Goal: Information Seeking & Learning: Find specific page/section

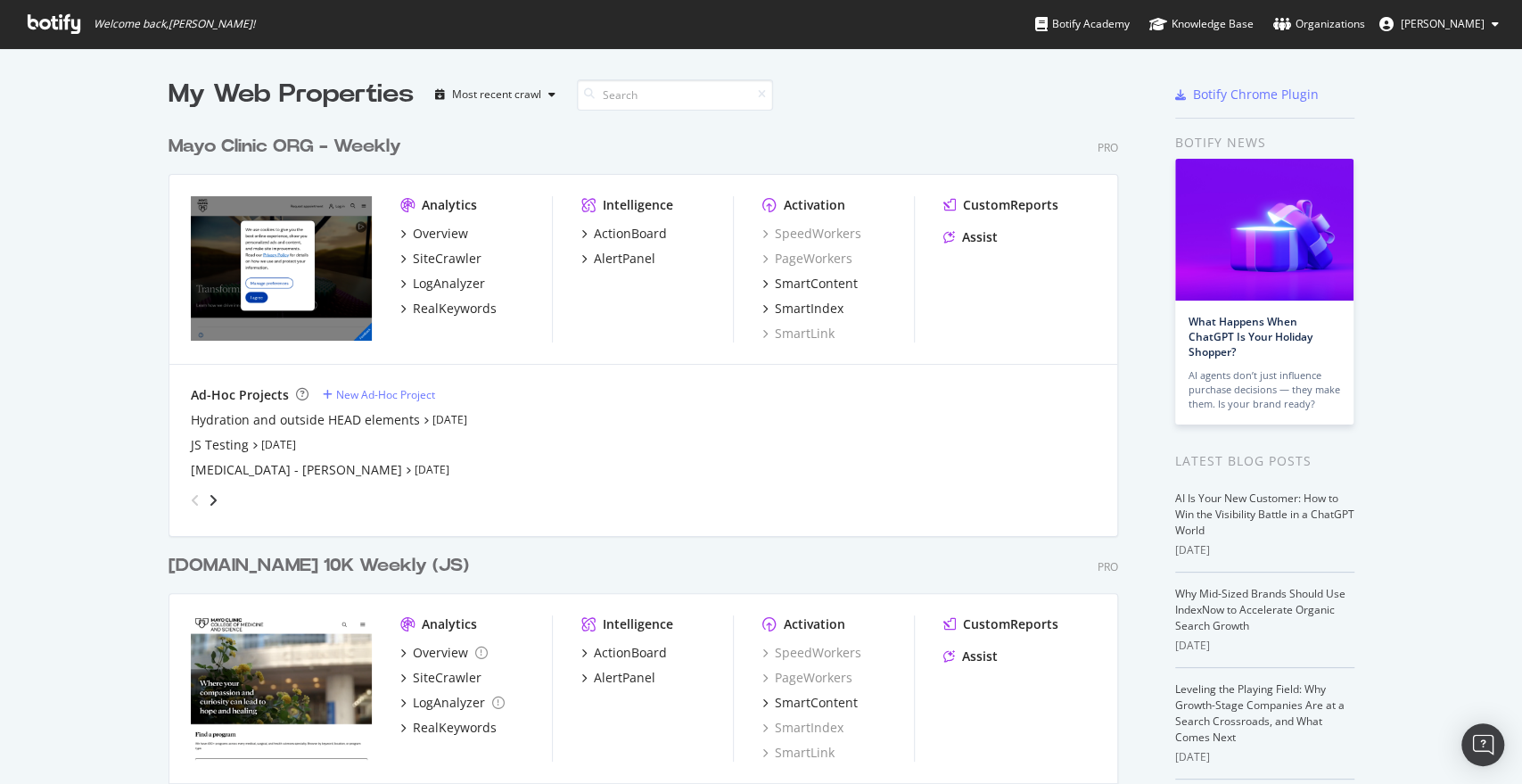
scroll to position [2533, 949]
click at [426, 255] on div "SiteCrawler" at bounding box center [447, 259] width 69 height 18
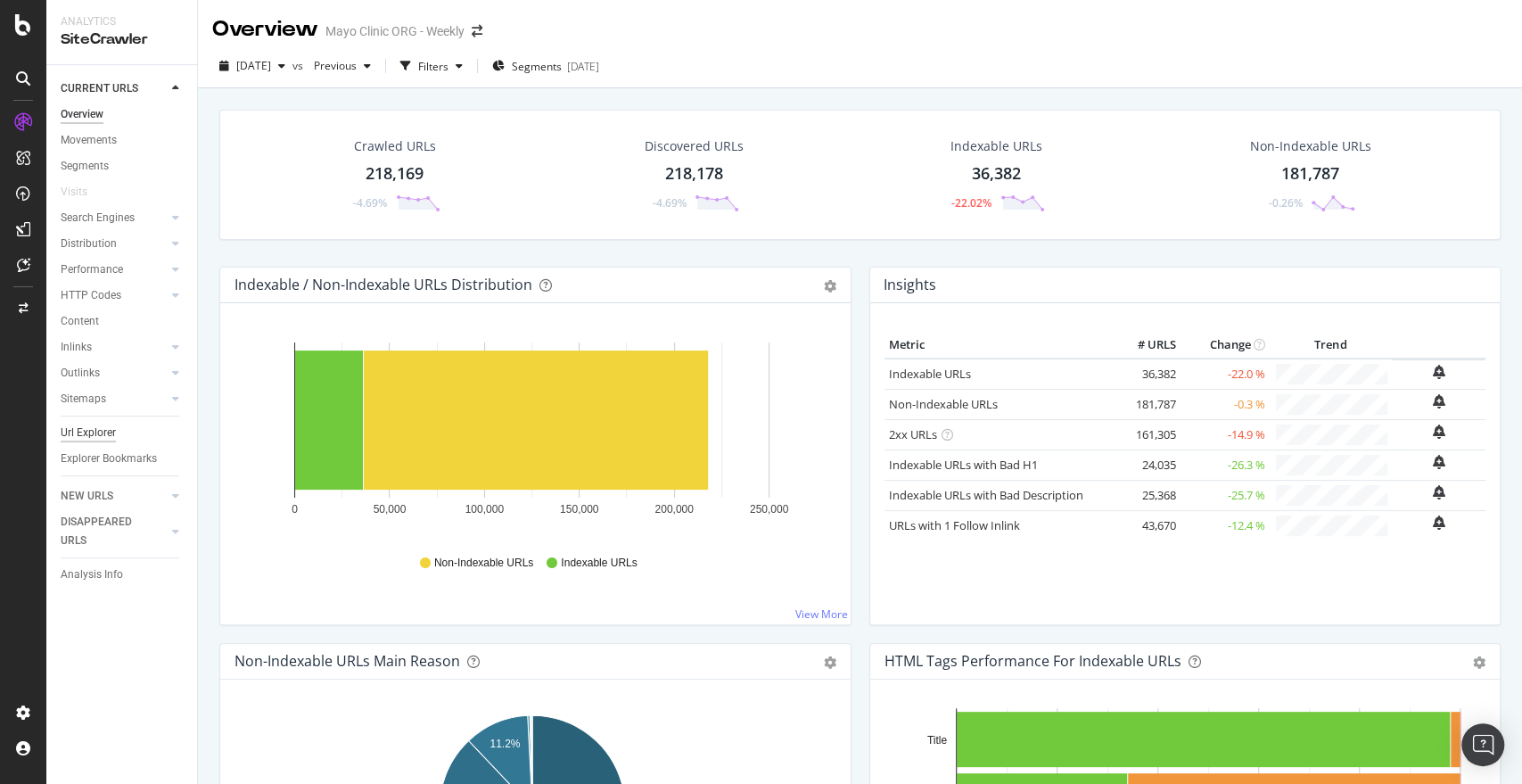
click at [97, 434] on div "Url Explorer" at bounding box center [88, 433] width 55 height 19
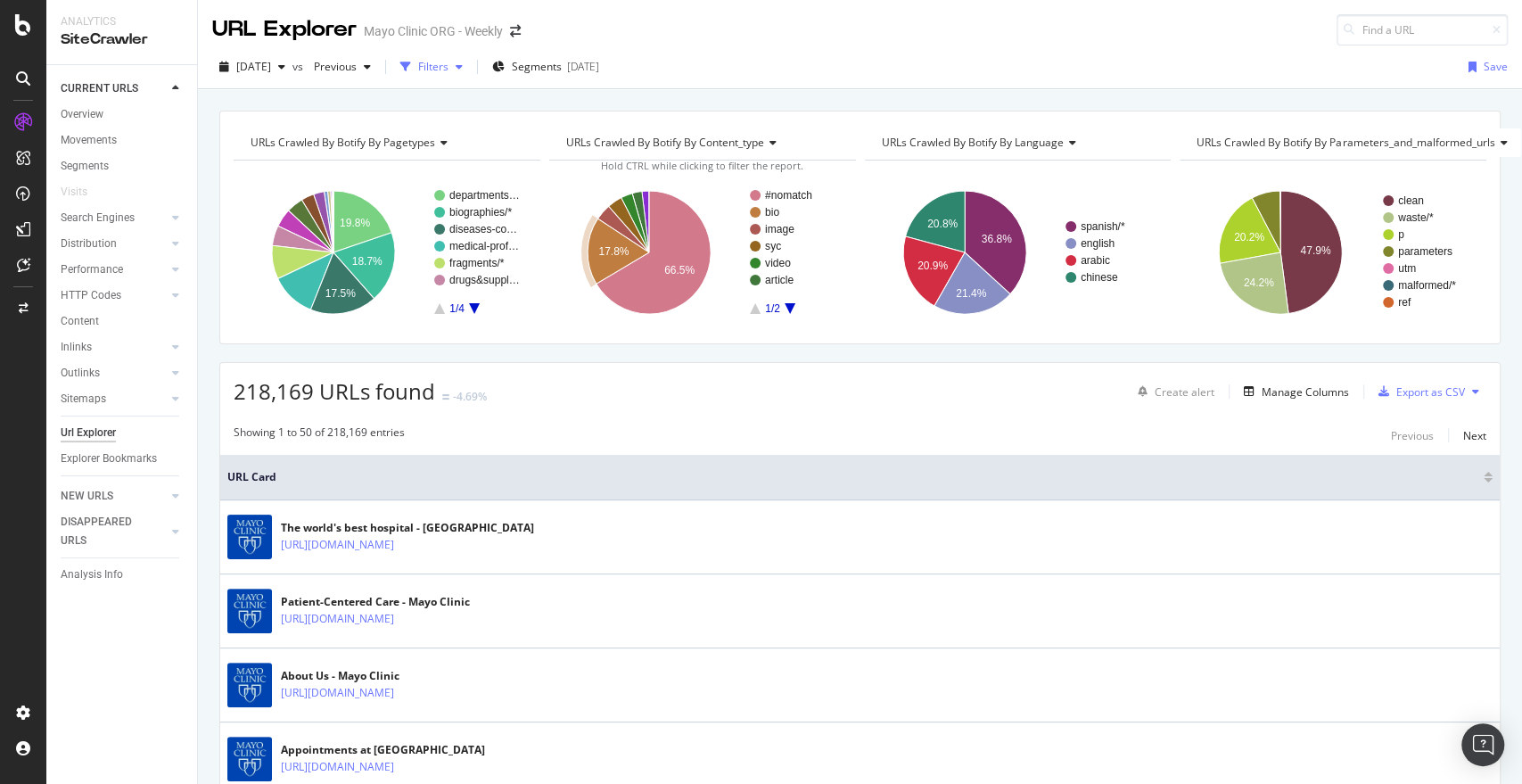
click at [448, 68] on div "Filters" at bounding box center [433, 66] width 30 height 15
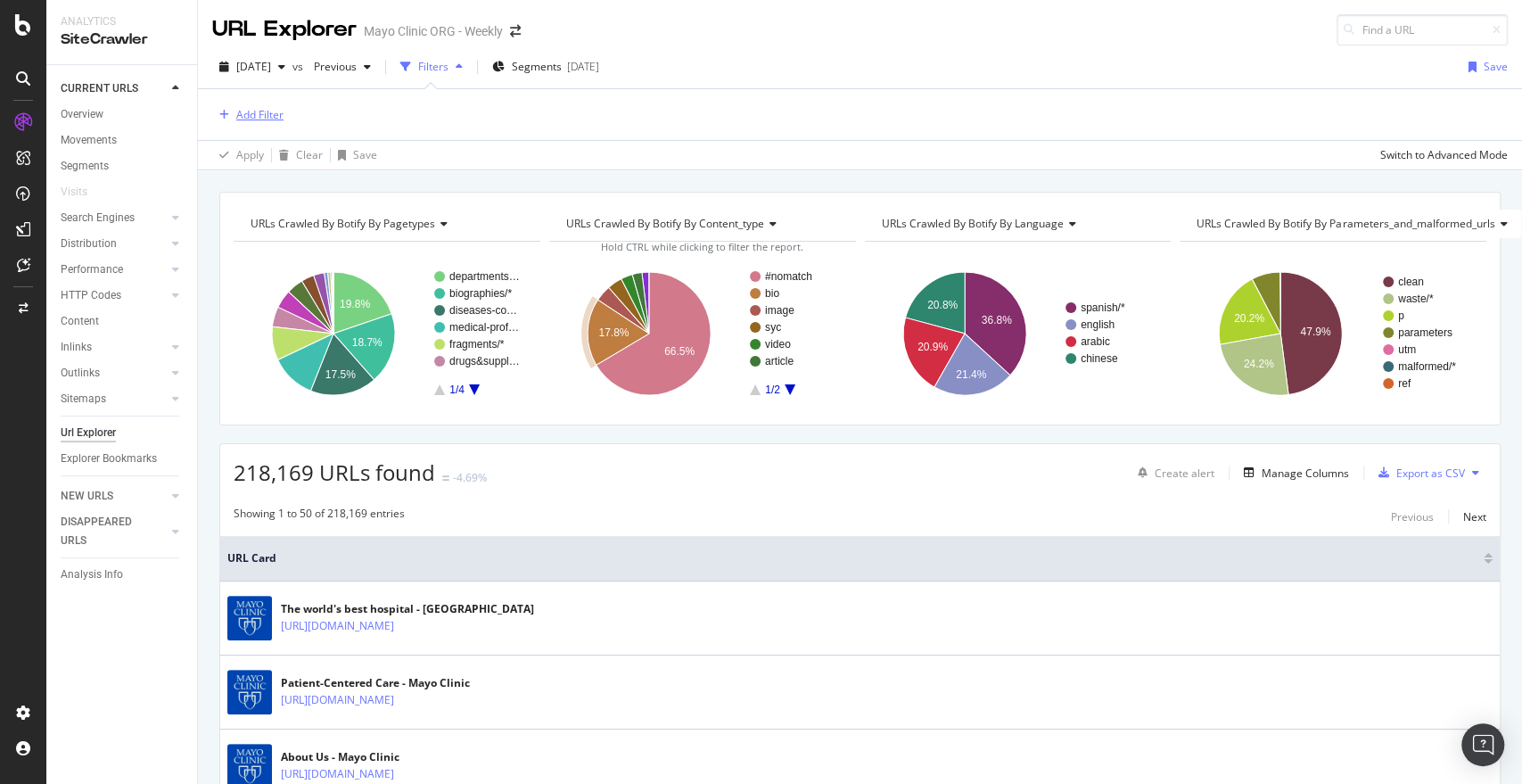
click at [244, 105] on div "Add Filter" at bounding box center [247, 115] width 72 height 20
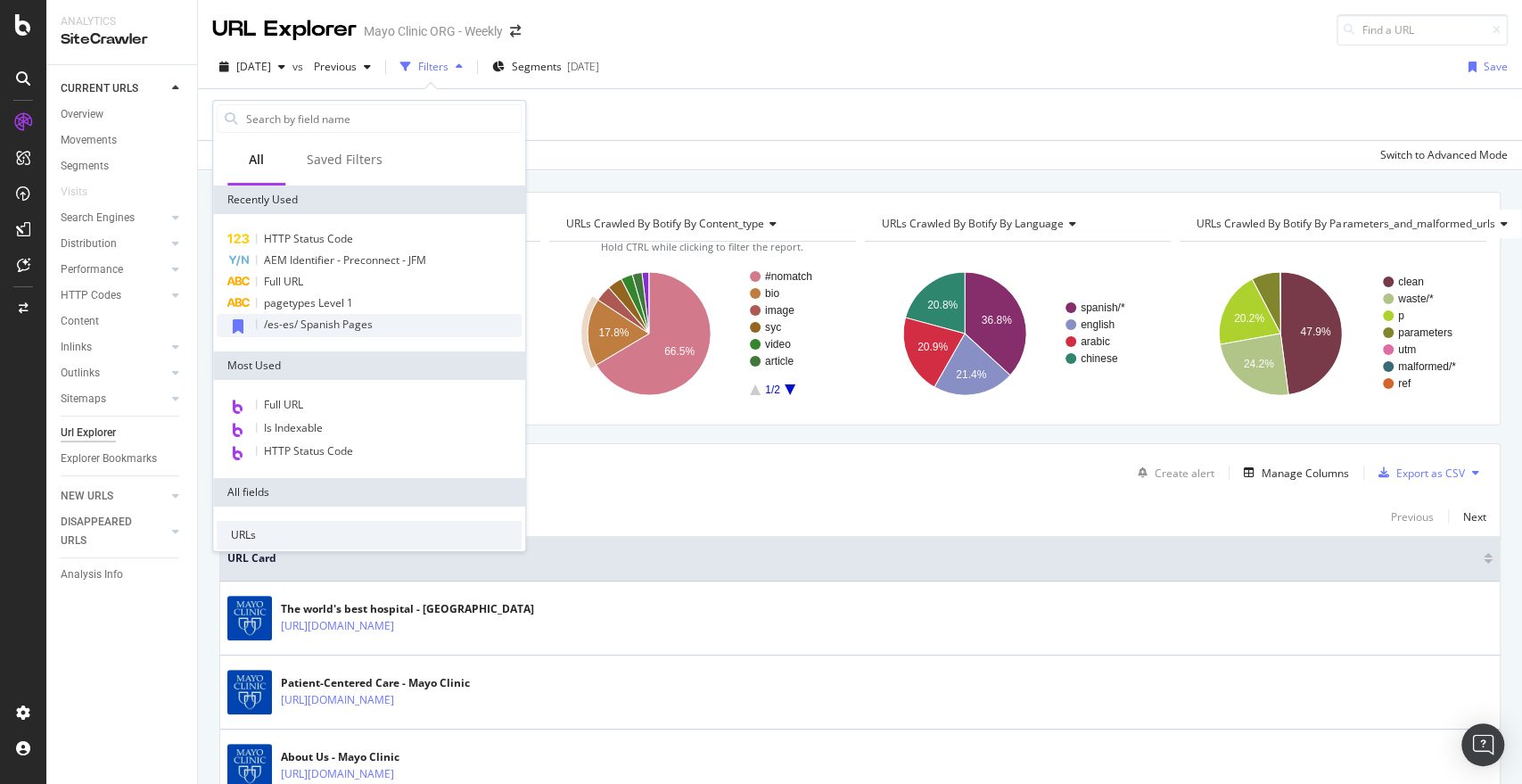
click at [296, 333] on div "/es-es/ Spanish Pages" at bounding box center [369, 326] width 305 height 24
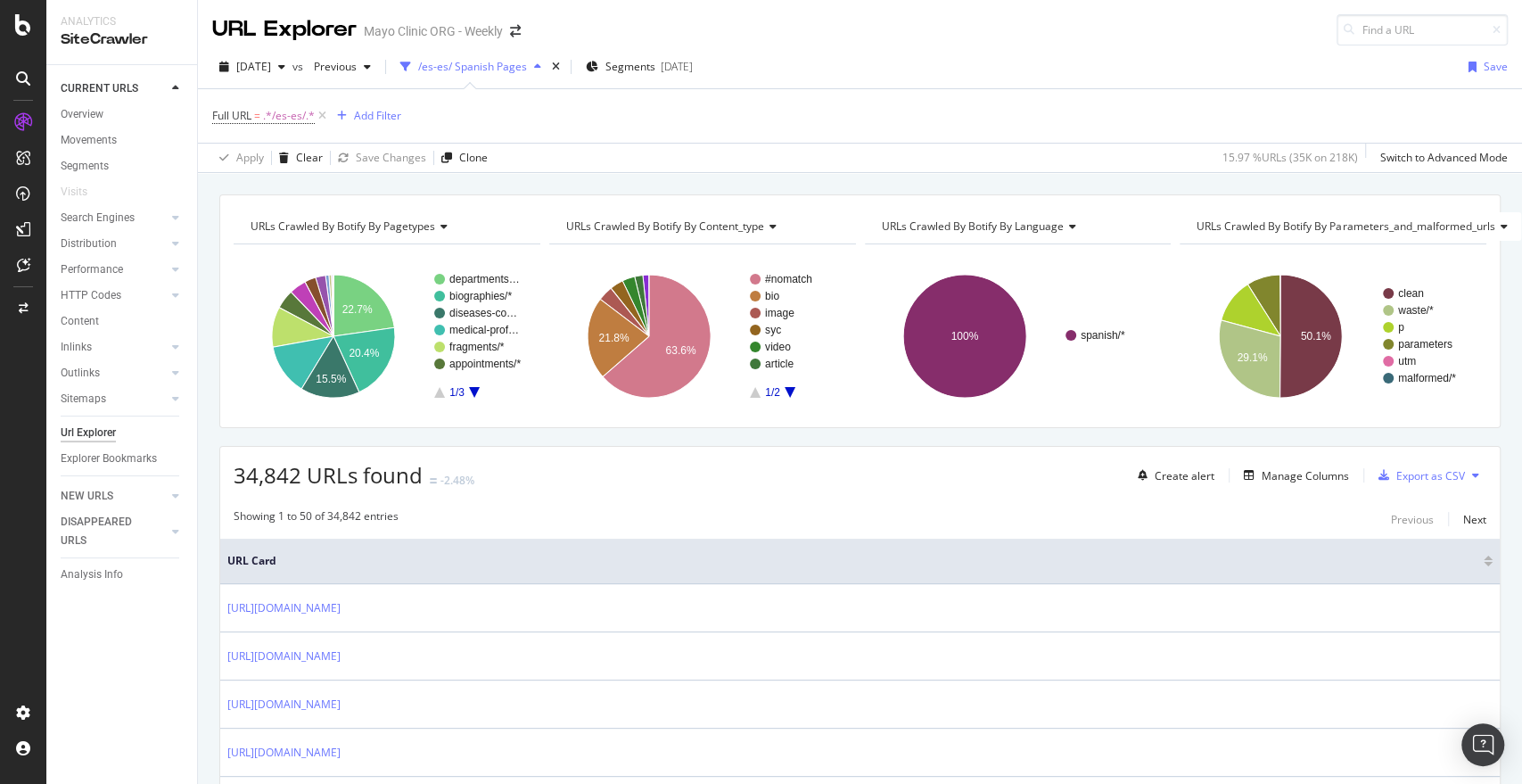
click at [403, 122] on div "Full URL = .*/es-es/.* Add Filter" at bounding box center [859, 116] width 1296 height 53
click at [378, 117] on div "Add Filter" at bounding box center [378, 115] width 47 height 15
click at [838, 116] on div "Full URL = .*/es-es/.* Add Filter" at bounding box center [859, 116] width 1296 height 53
click at [1285, 473] on div "Manage Columns" at bounding box center [1306, 475] width 88 height 15
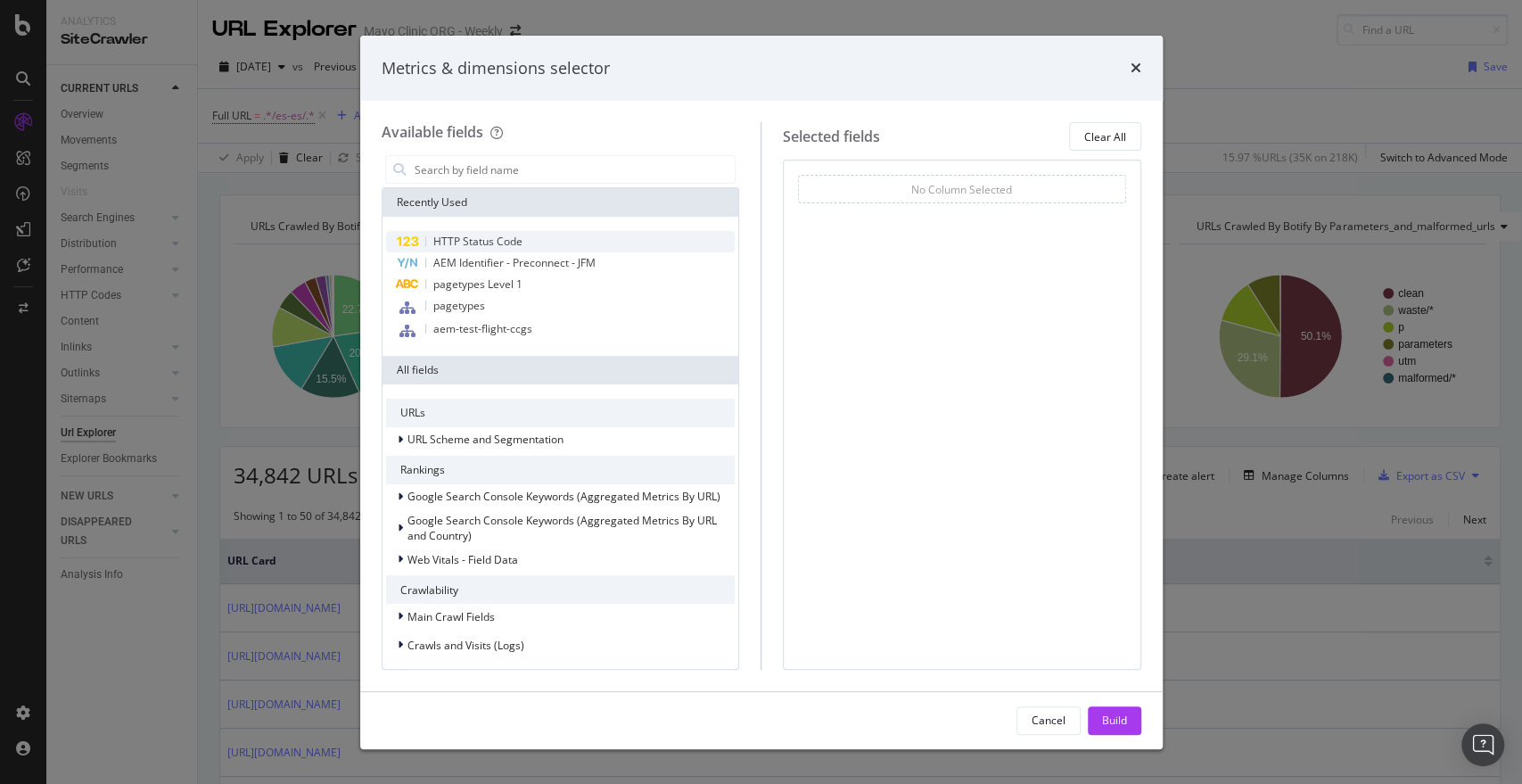
click at [561, 241] on div "HTTP Status Code" at bounding box center [561, 242] width 349 height 22
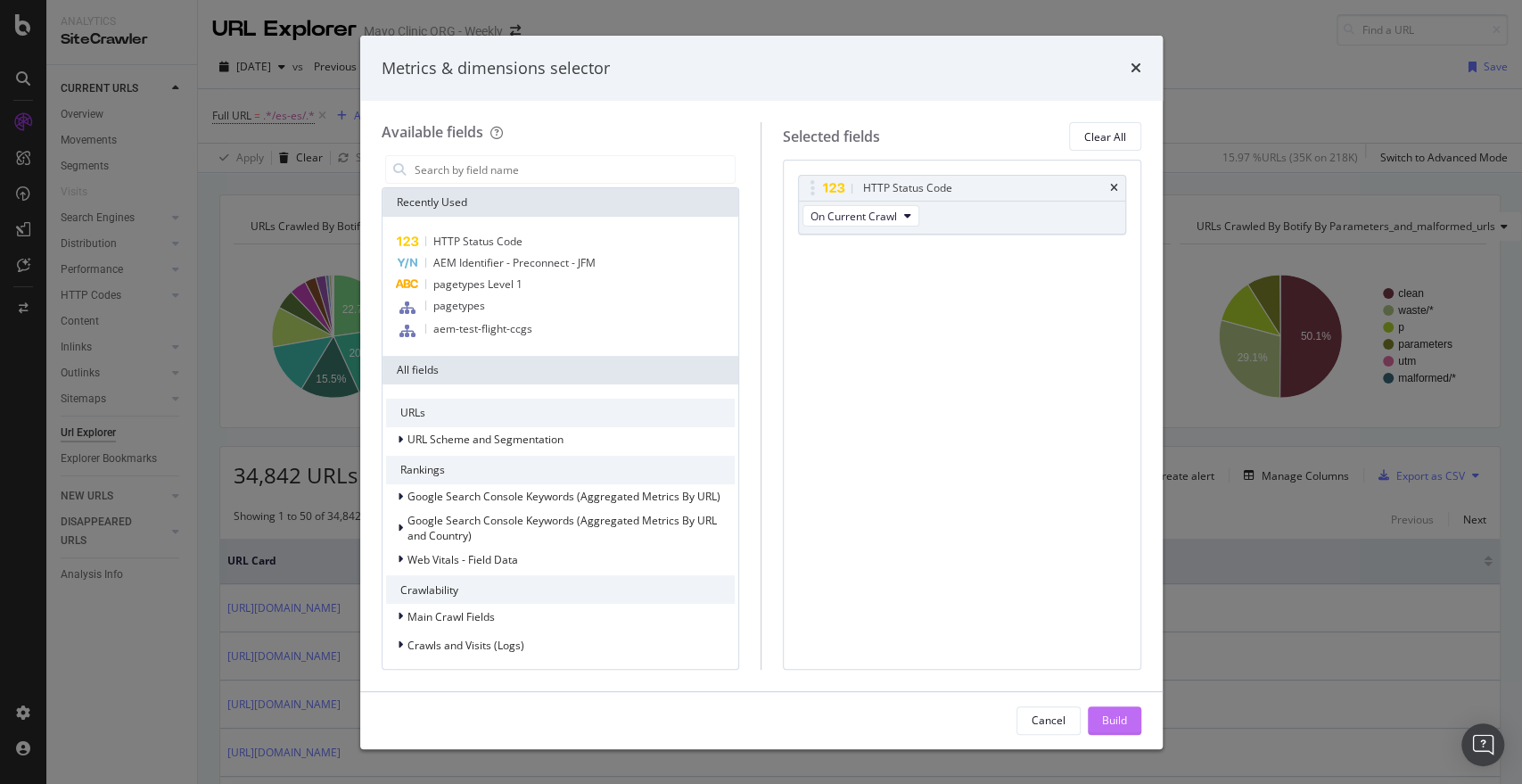
click at [1108, 722] on div "Build" at bounding box center [1115, 720] width 25 height 15
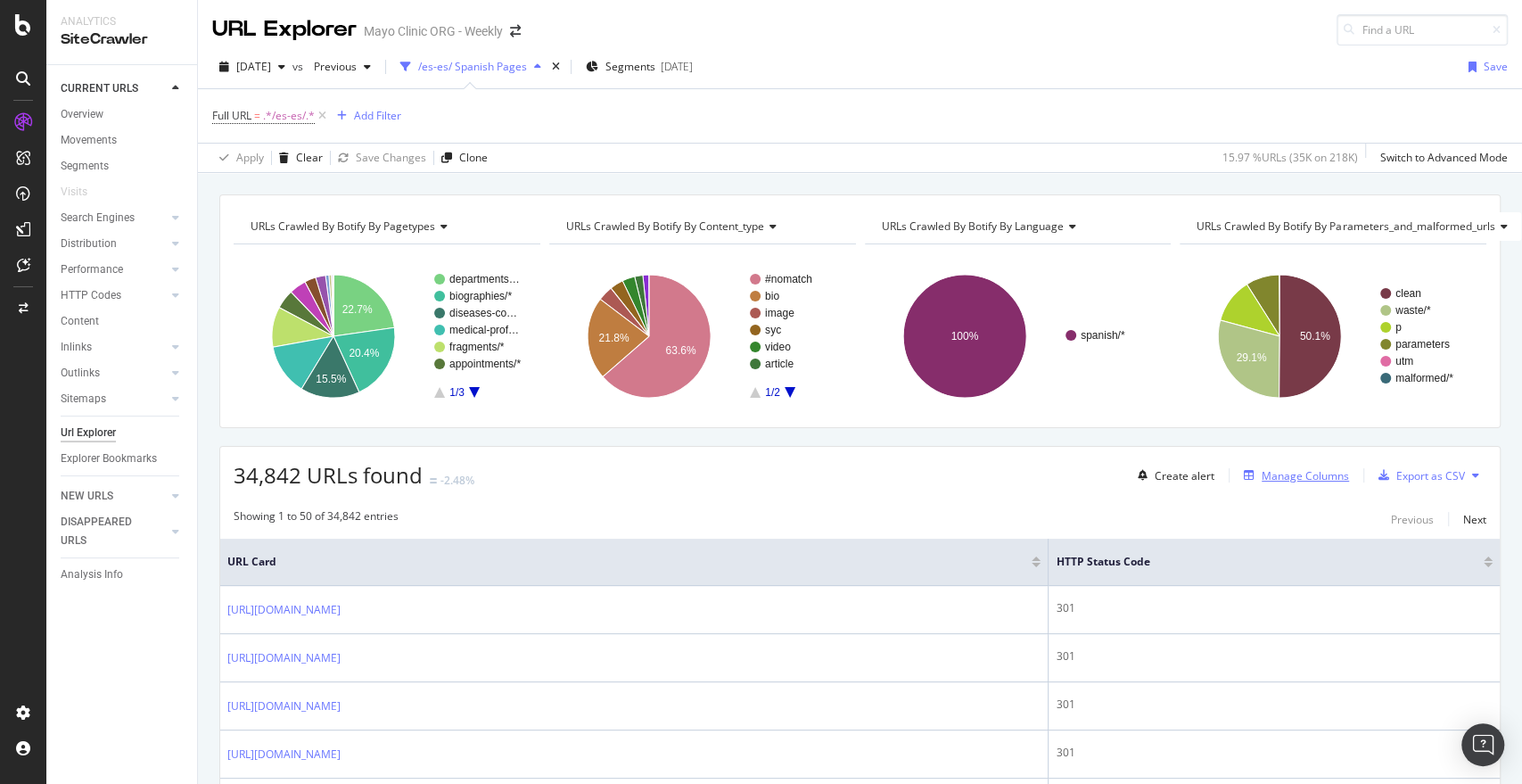
click at [1268, 468] on div "Manage Columns" at bounding box center [1306, 475] width 88 height 15
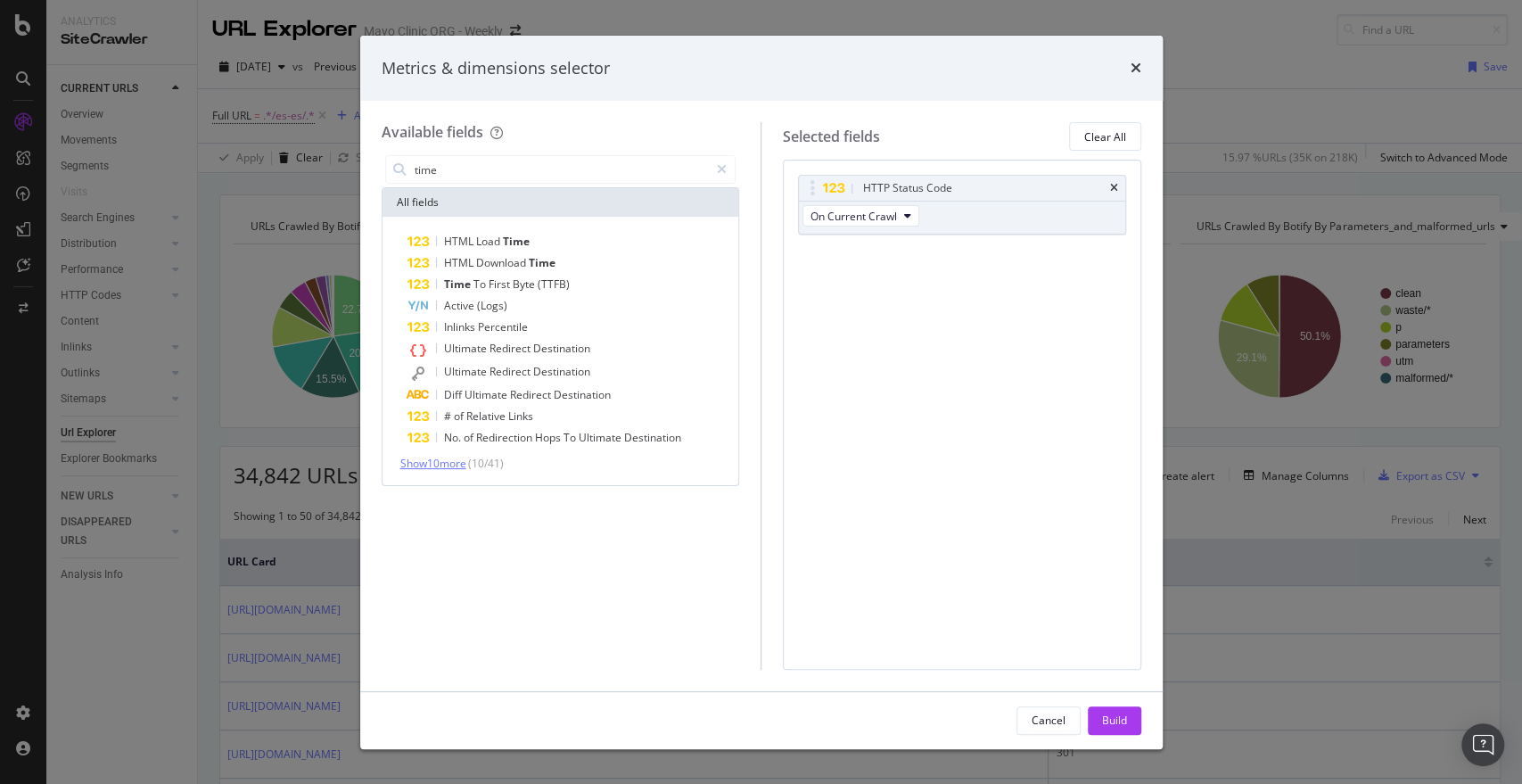
type input "time"
click at [449, 468] on span "Show 10 more" at bounding box center [433, 463] width 66 height 15
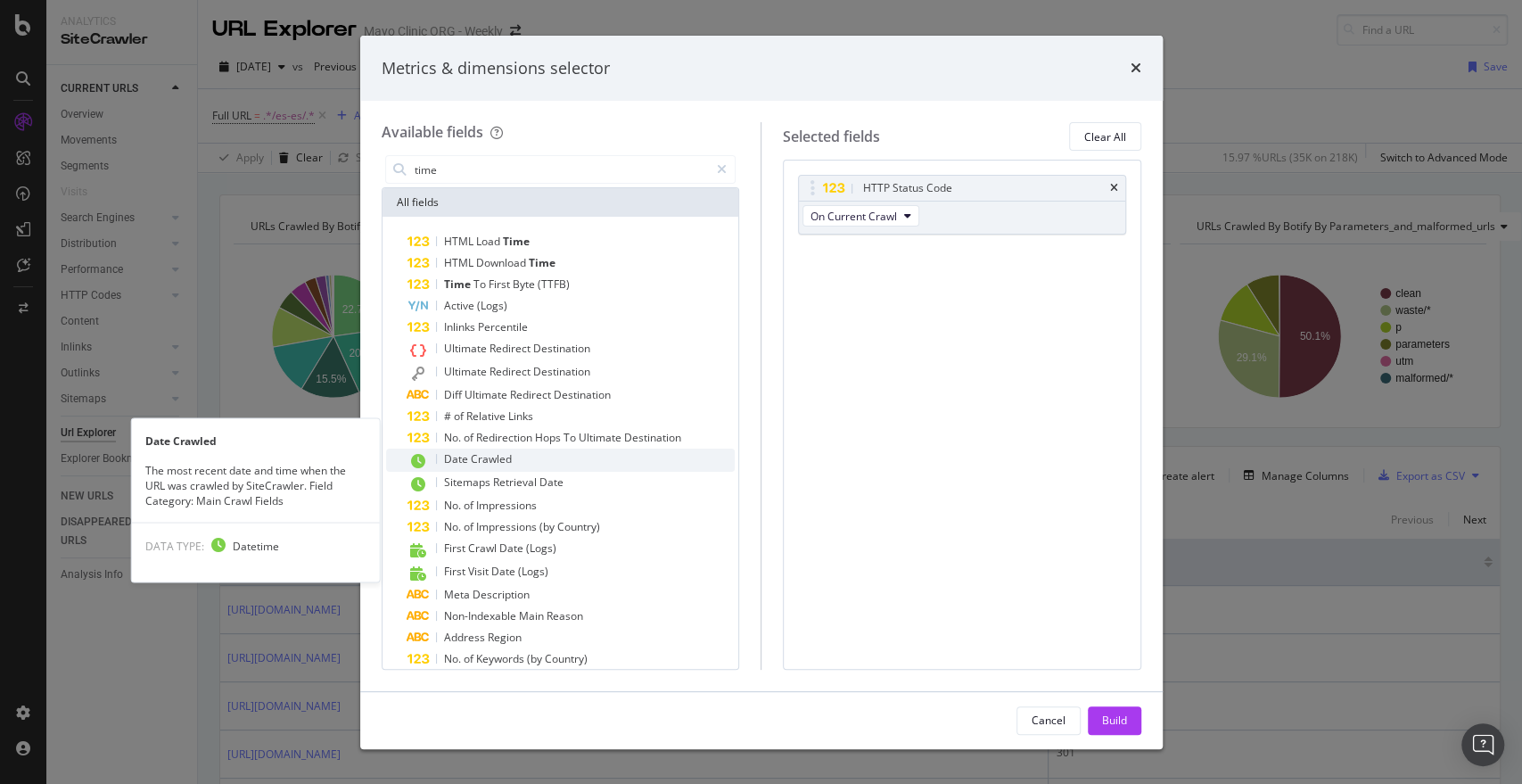
scroll to position [37, 0]
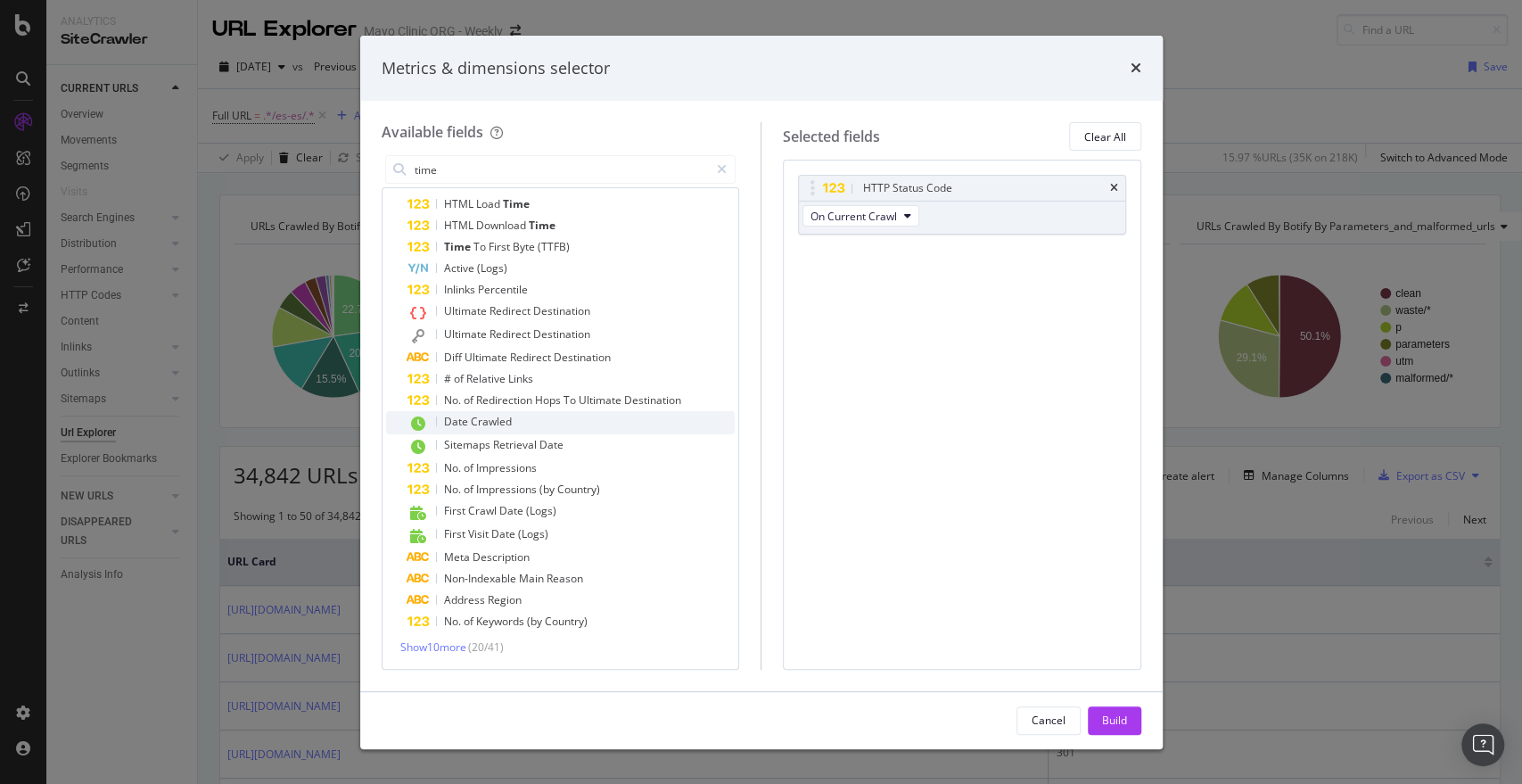
click at [595, 420] on div "Date Crawled" at bounding box center [571, 423] width 328 height 24
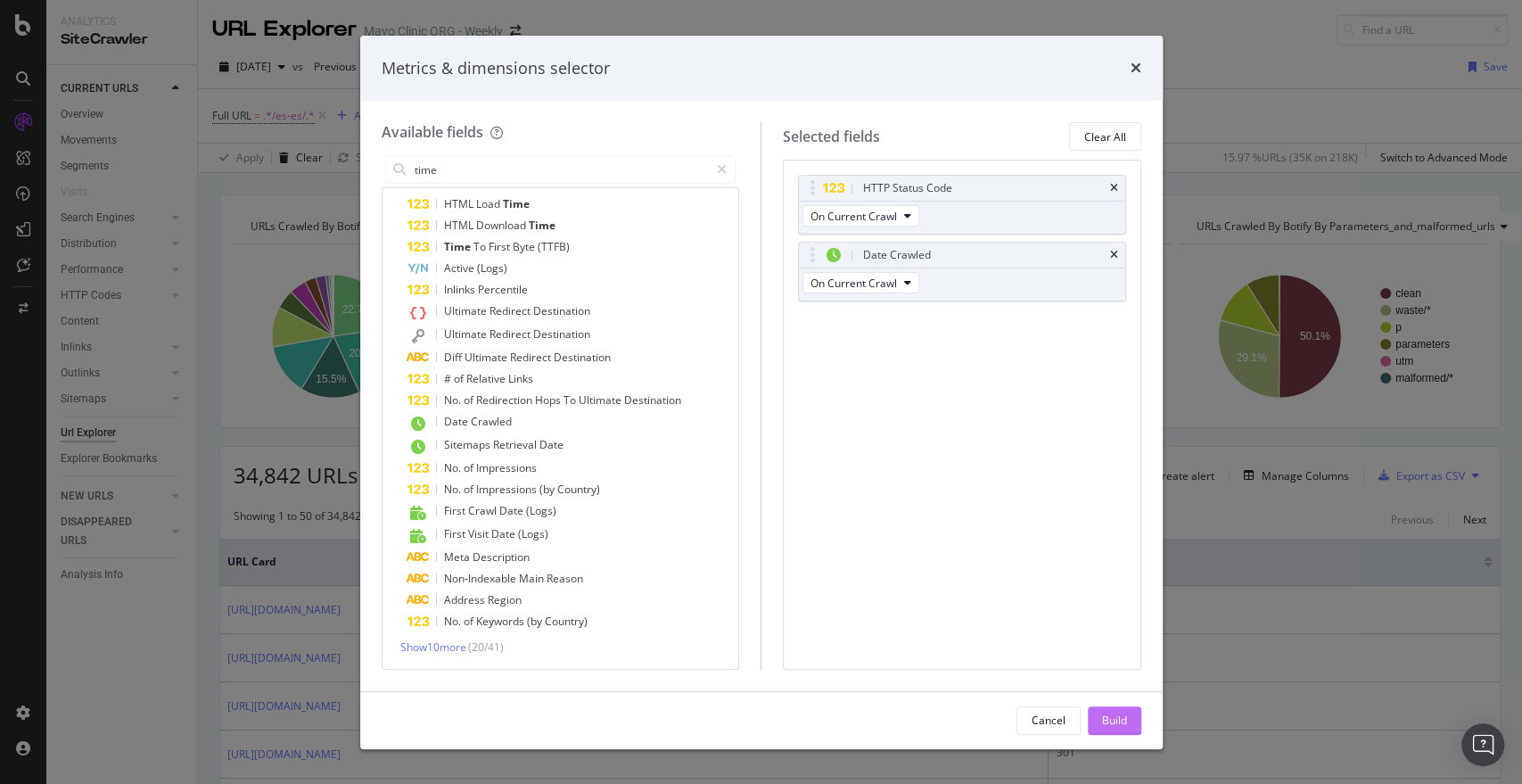
click at [1106, 722] on div "Build" at bounding box center [1115, 720] width 25 height 15
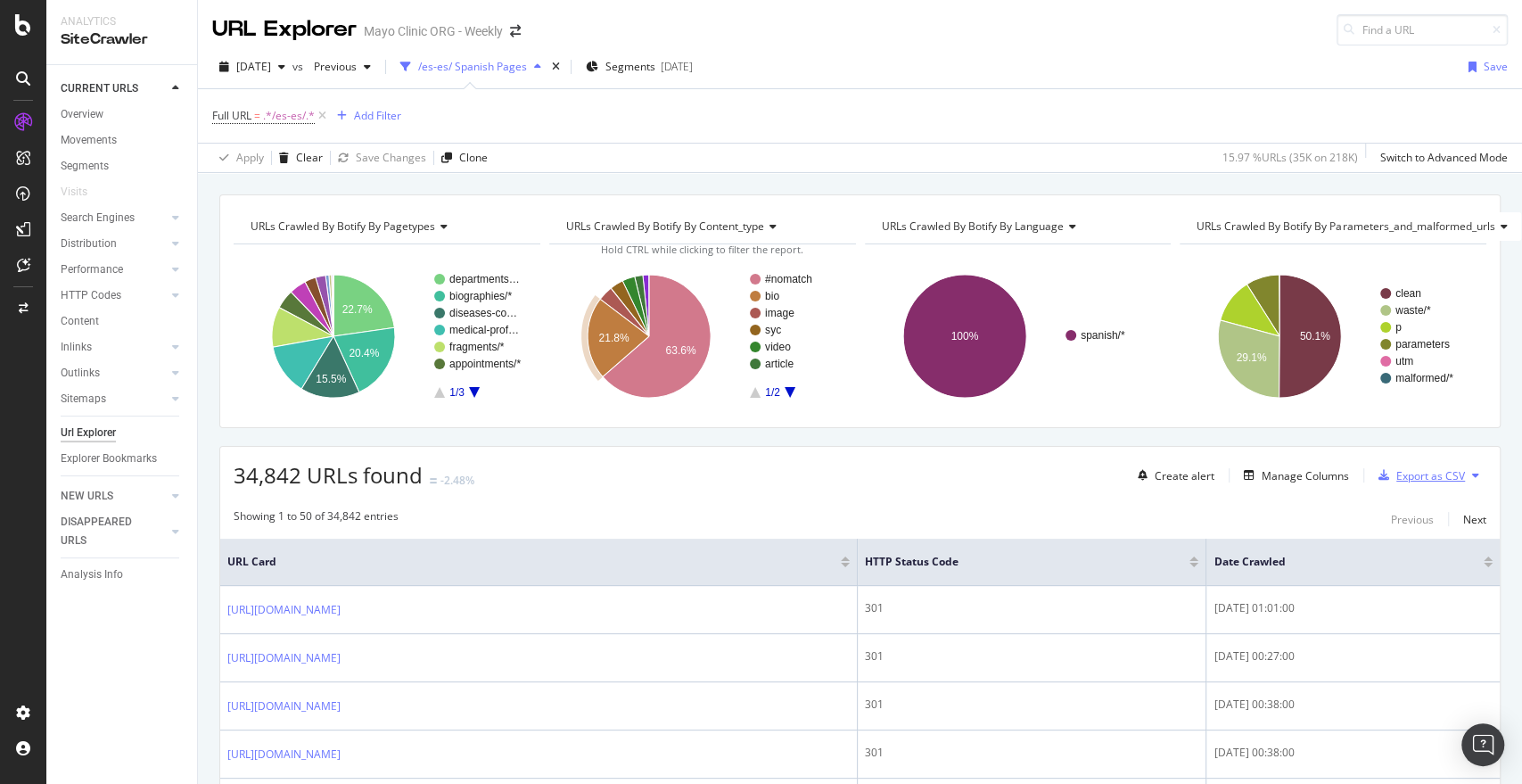
click at [1377, 470] on div "button" at bounding box center [1384, 475] width 25 height 11
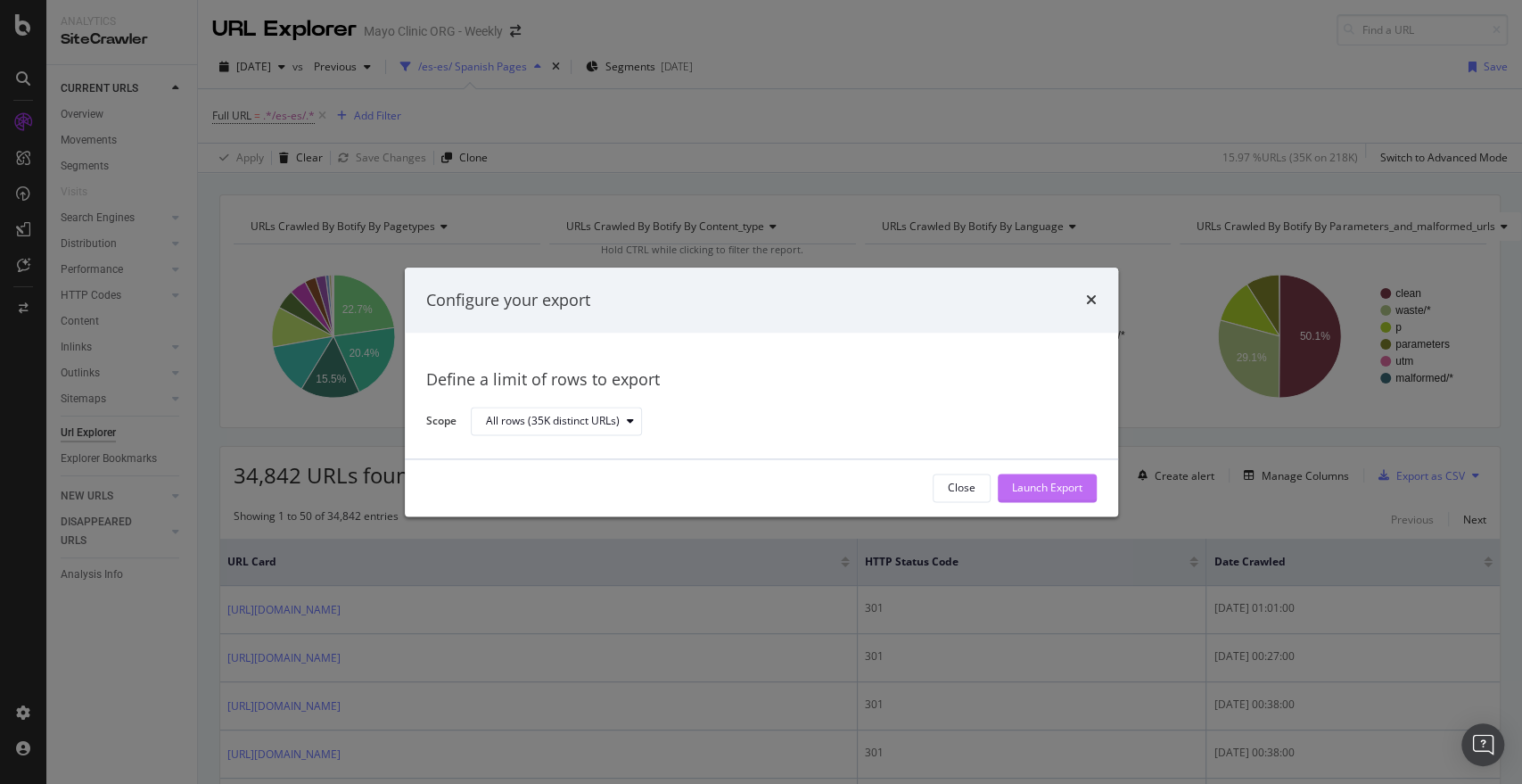
click at [1016, 498] on div "Launch Export" at bounding box center [1048, 488] width 71 height 27
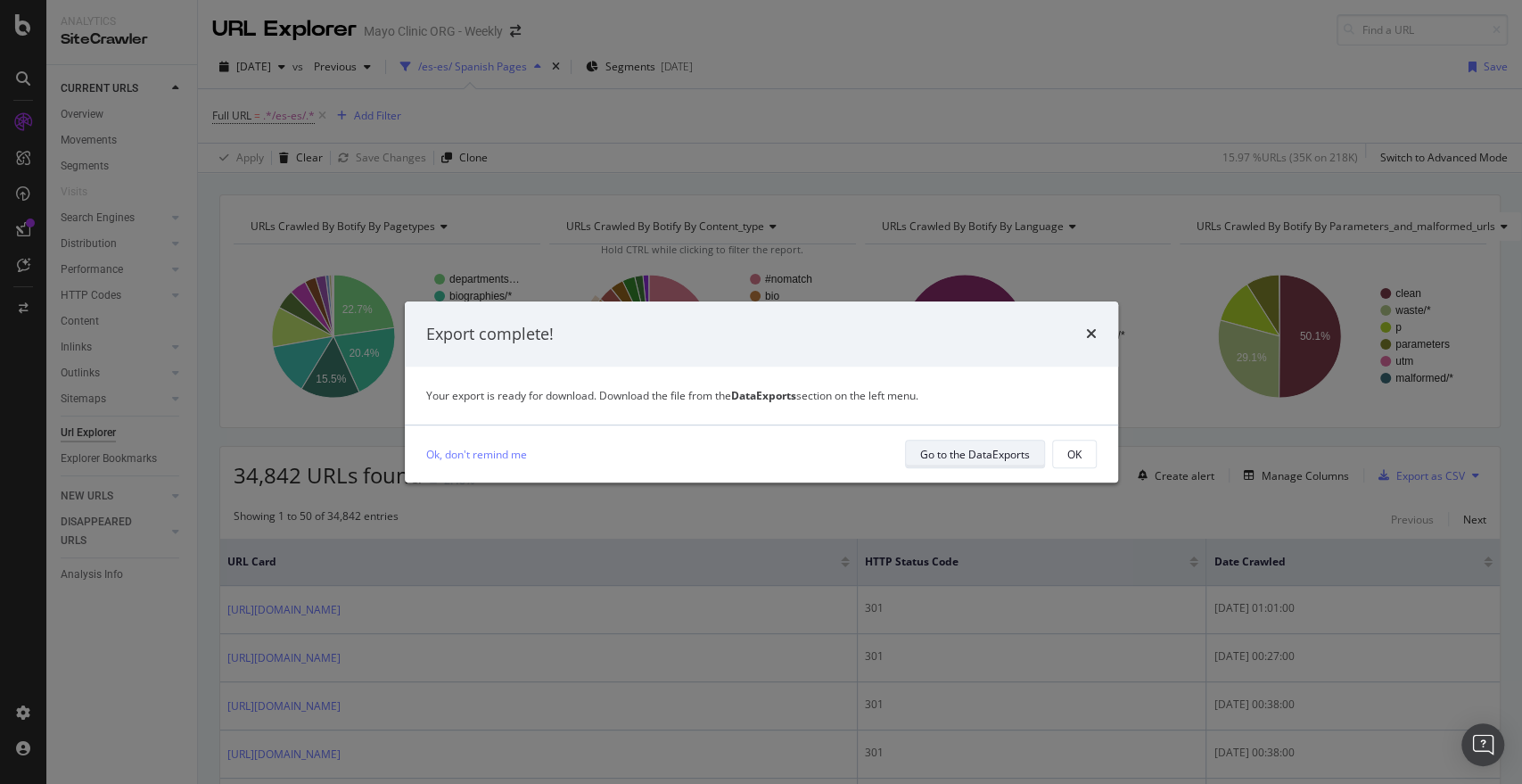
click at [981, 459] on div "Go to the DataExports" at bounding box center [975, 454] width 110 height 15
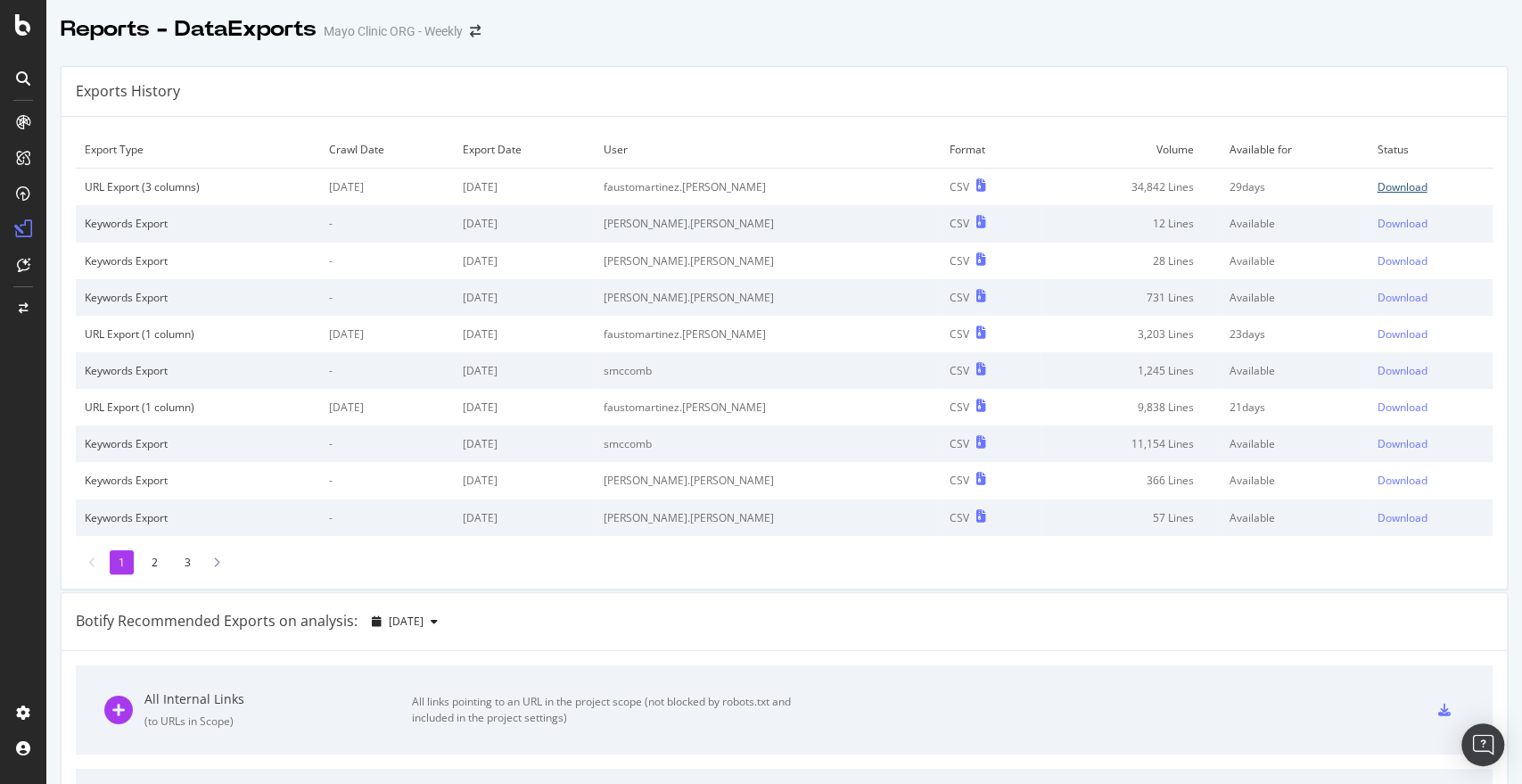
click at [1377, 186] on div "Download" at bounding box center [1402, 186] width 50 height 15
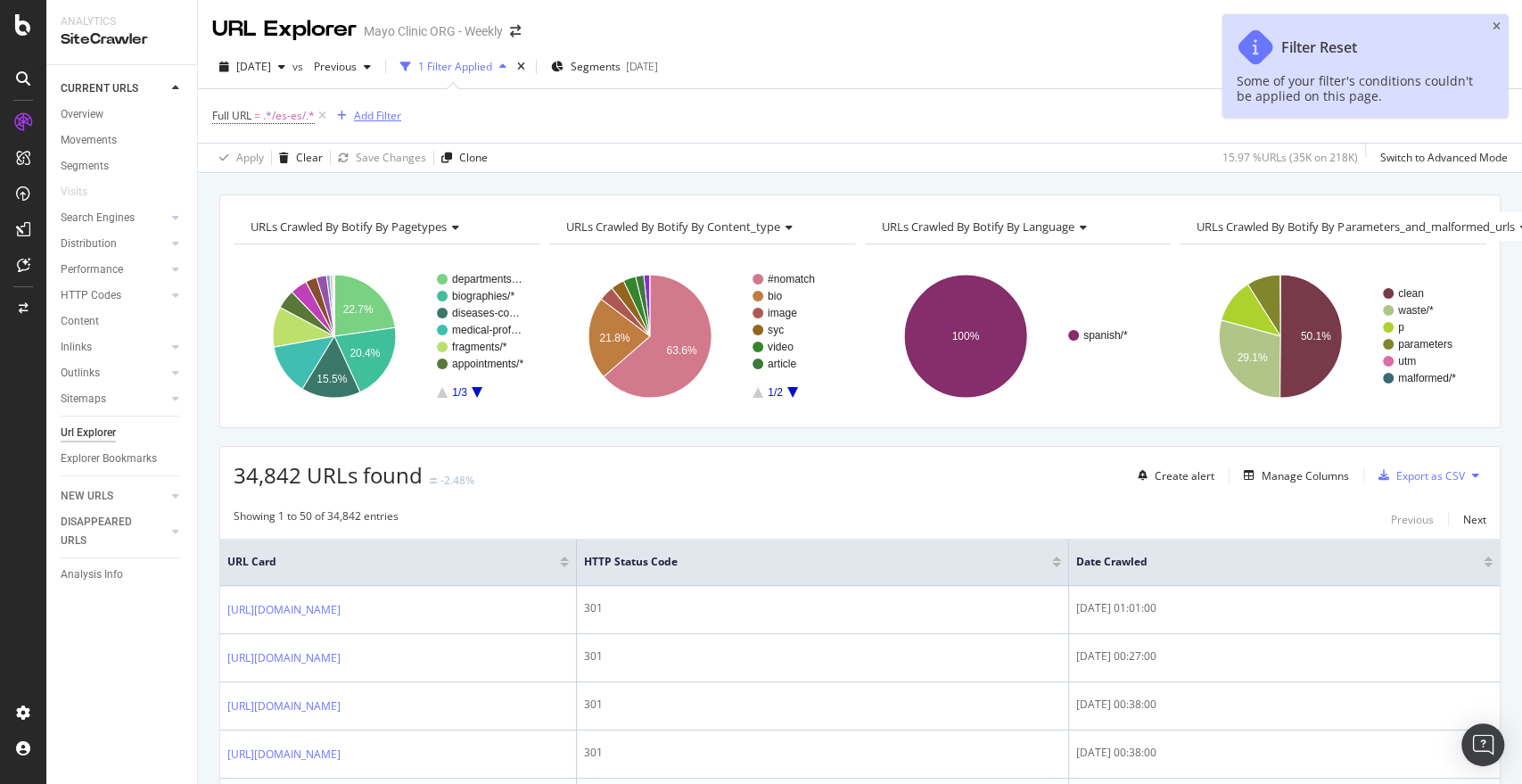
click at [369, 119] on div "Add Filter" at bounding box center [378, 115] width 47 height 15
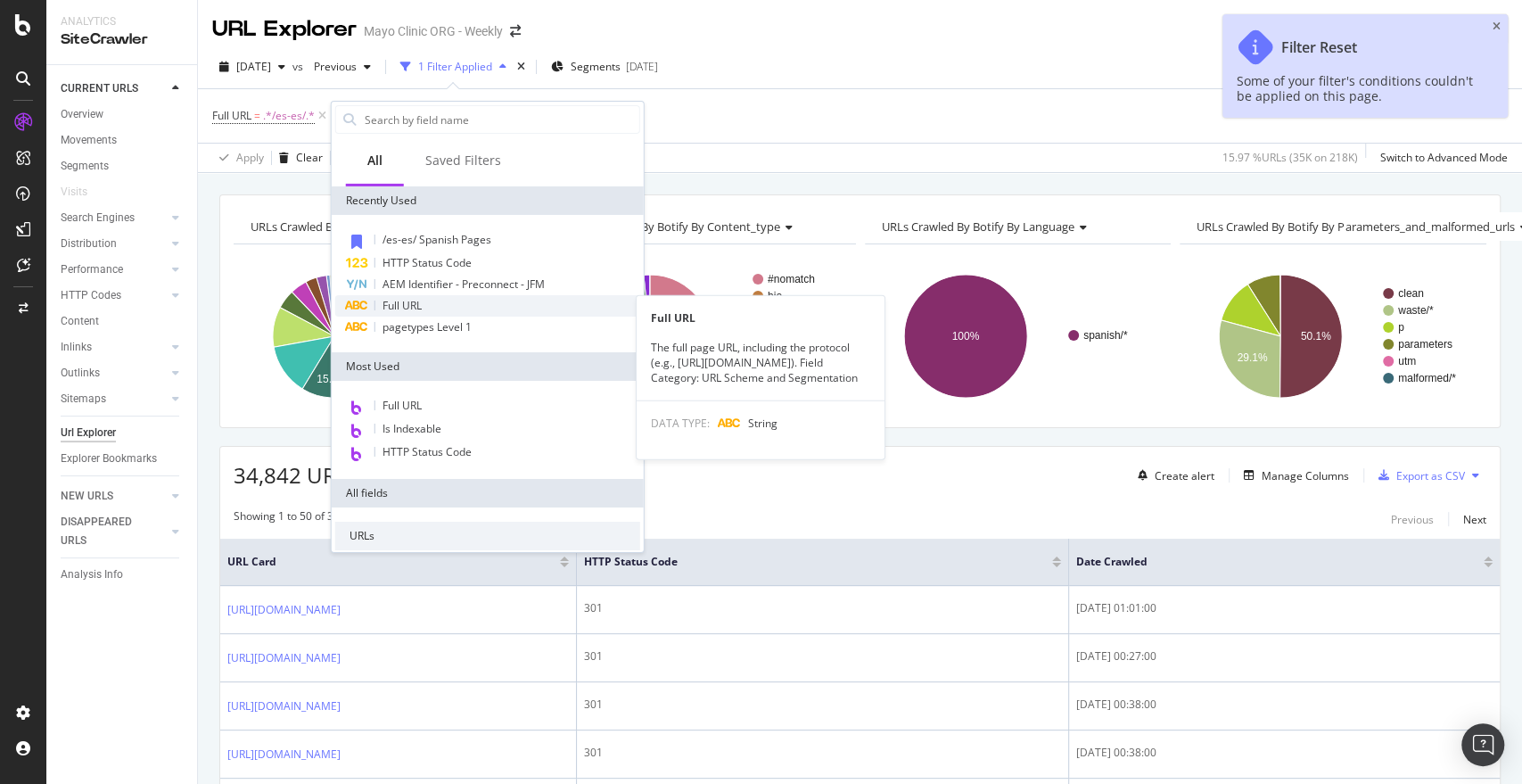
click at [428, 312] on div "Full URL" at bounding box center [487, 306] width 305 height 22
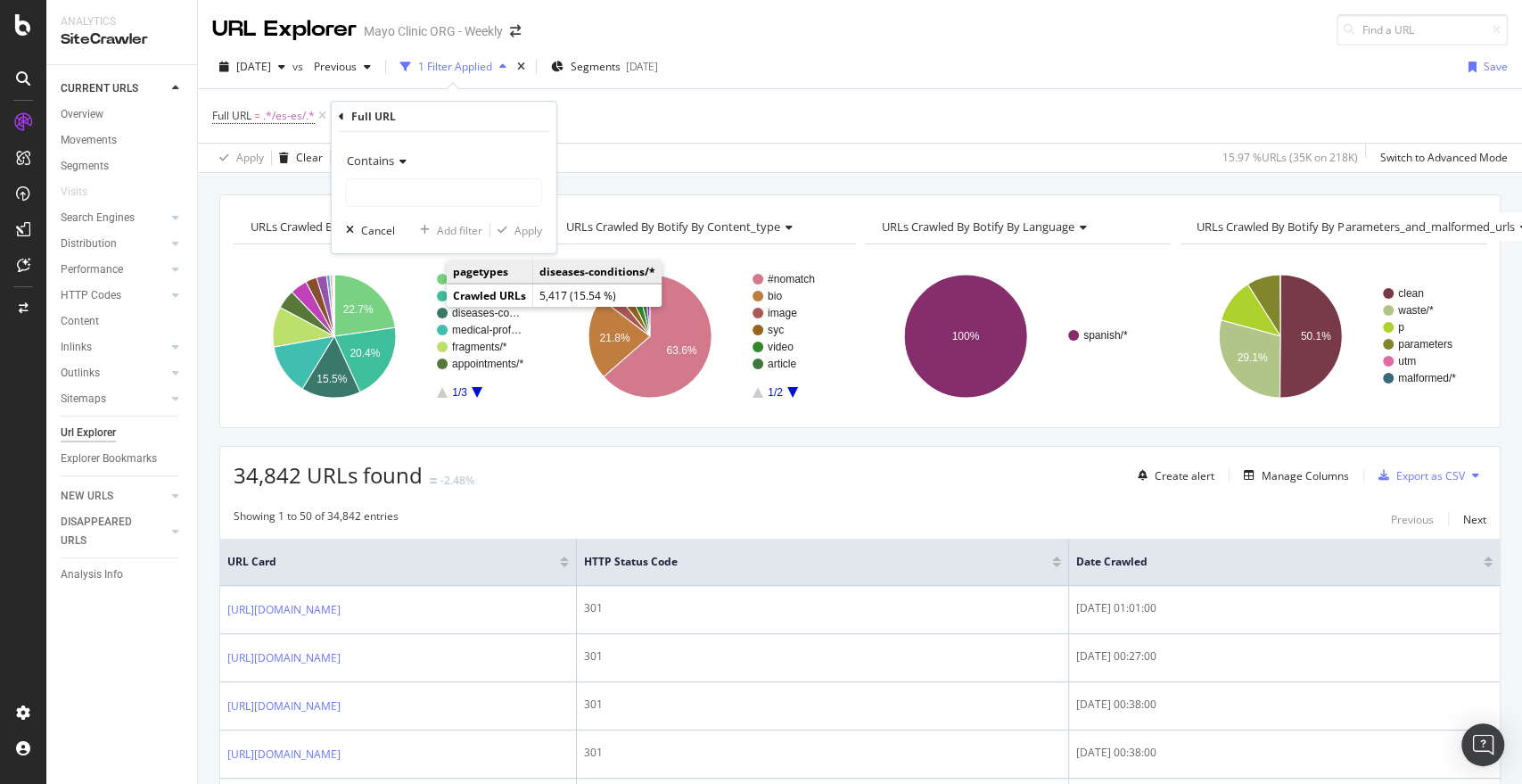
click at [449, 174] on div "Contains" at bounding box center [444, 161] width 196 height 29
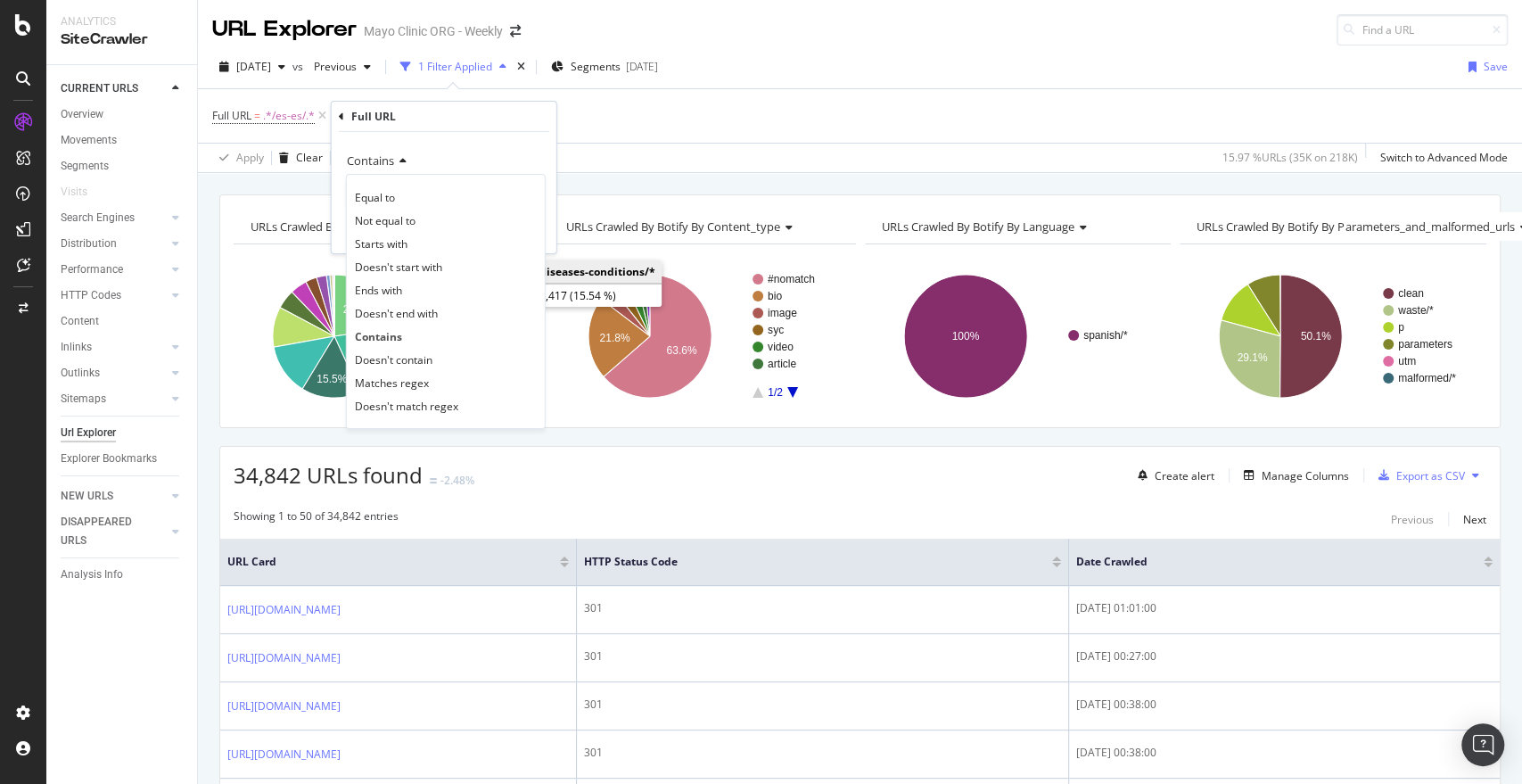
click at [451, 170] on div "Contains" at bounding box center [444, 161] width 196 height 29
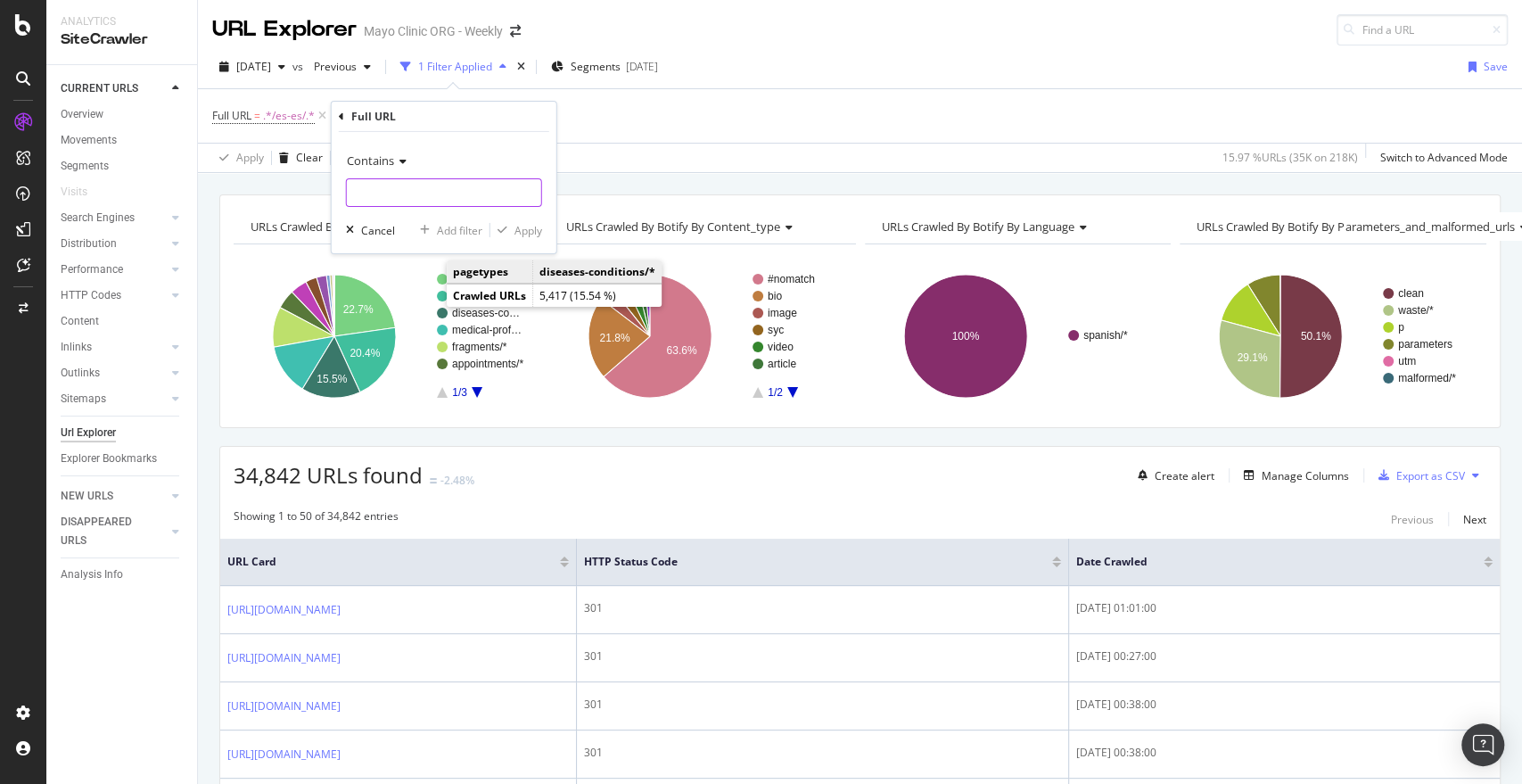
click at [453, 192] on input "text" at bounding box center [444, 193] width 195 height 29
paste input "[URL][DOMAIN_NAME]"
type input "[URL][DOMAIN_NAME]"
click at [529, 234] on div "Apply" at bounding box center [528, 229] width 28 height 15
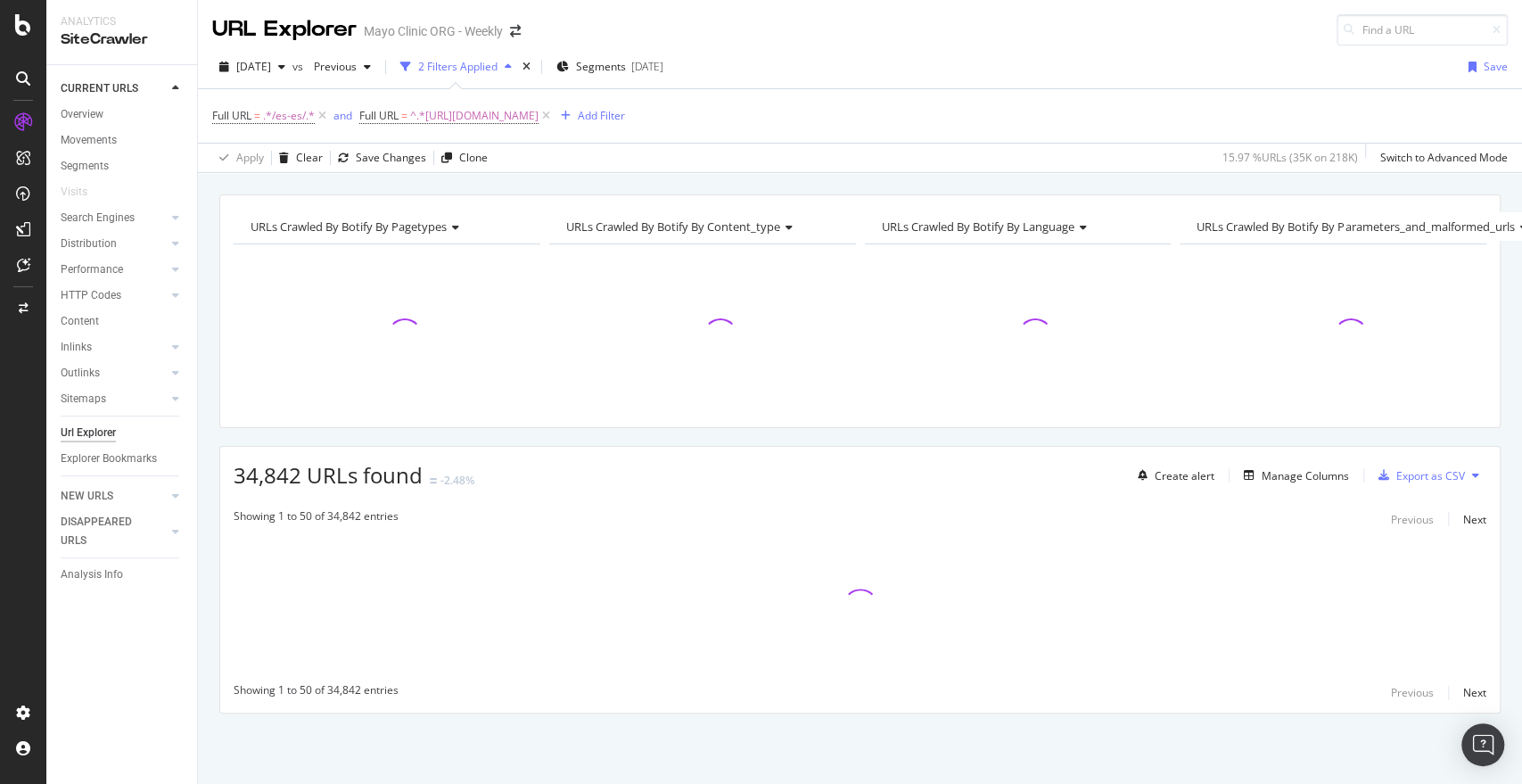
scroll to position [6, 0]
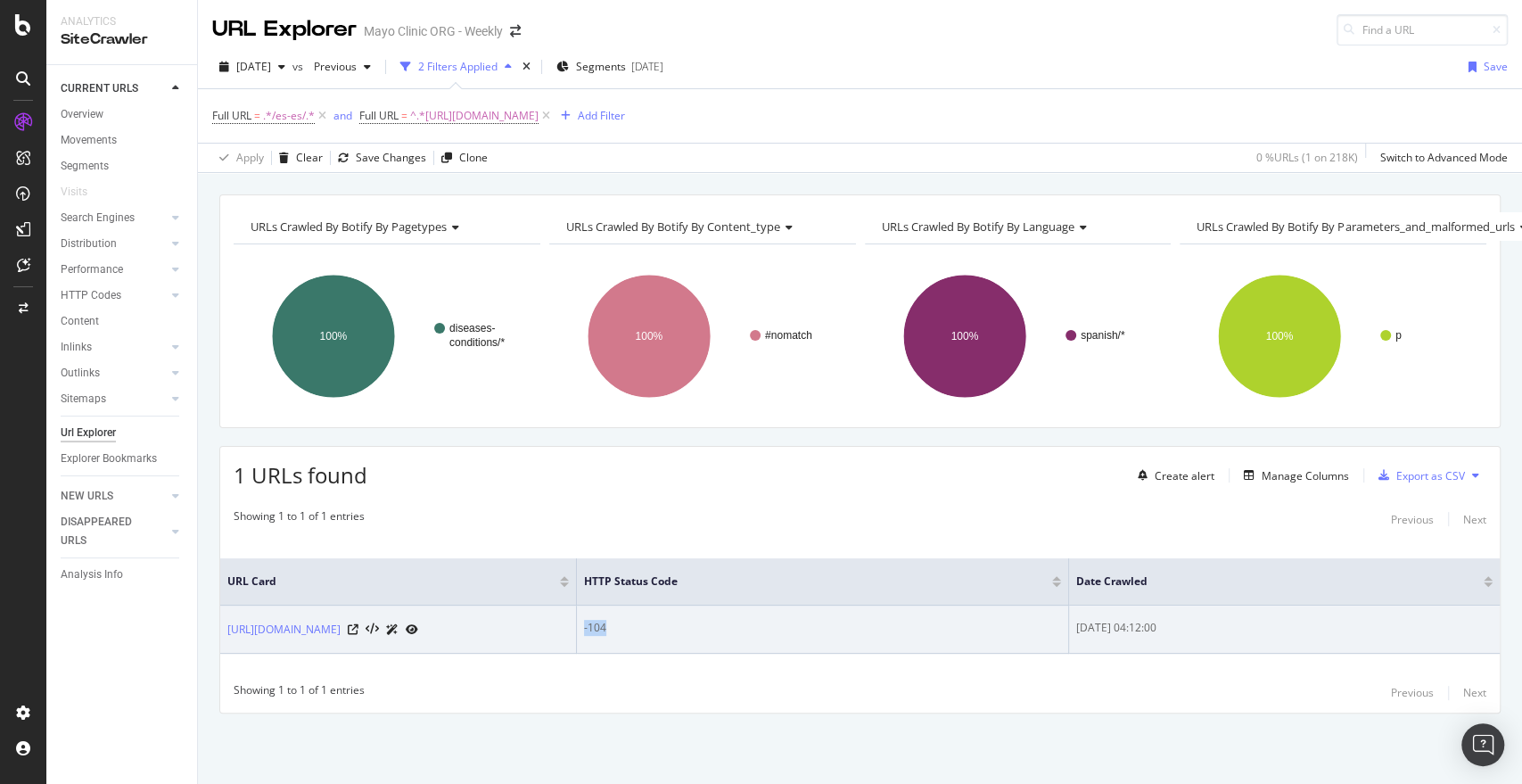
drag, startPoint x: 614, startPoint y: 601, endPoint x: 567, endPoint y: 594, distance: 47.5
click at [567, 606] on tr "[URL][DOMAIN_NAME] -104 [DATE] 04:12:00" at bounding box center [859, 629] width 1279 height 48
copy div "-104"
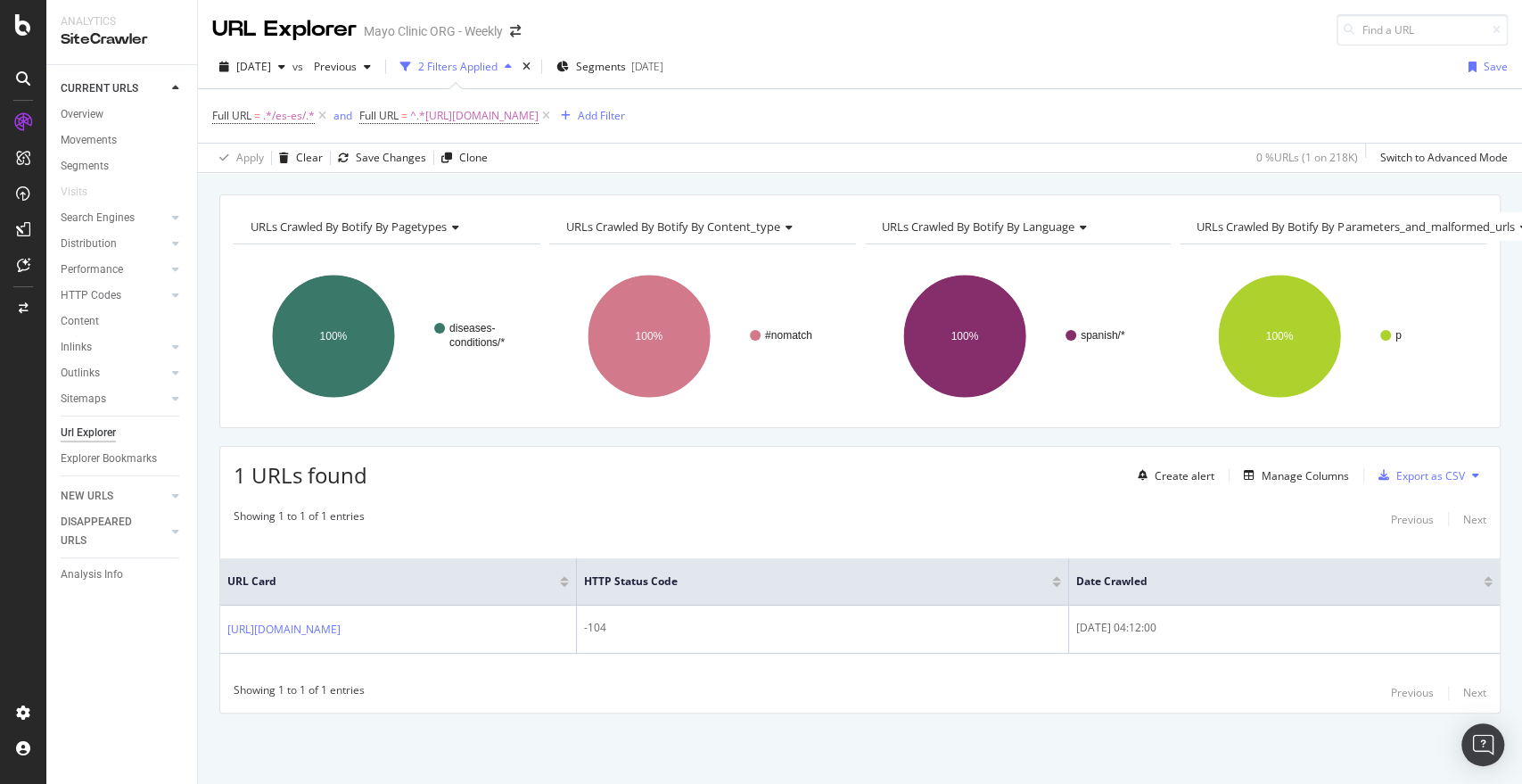
click at [570, 683] on div "Showing 1 to 1 of 1 entries Previous Next" at bounding box center [859, 693] width 1279 height 22
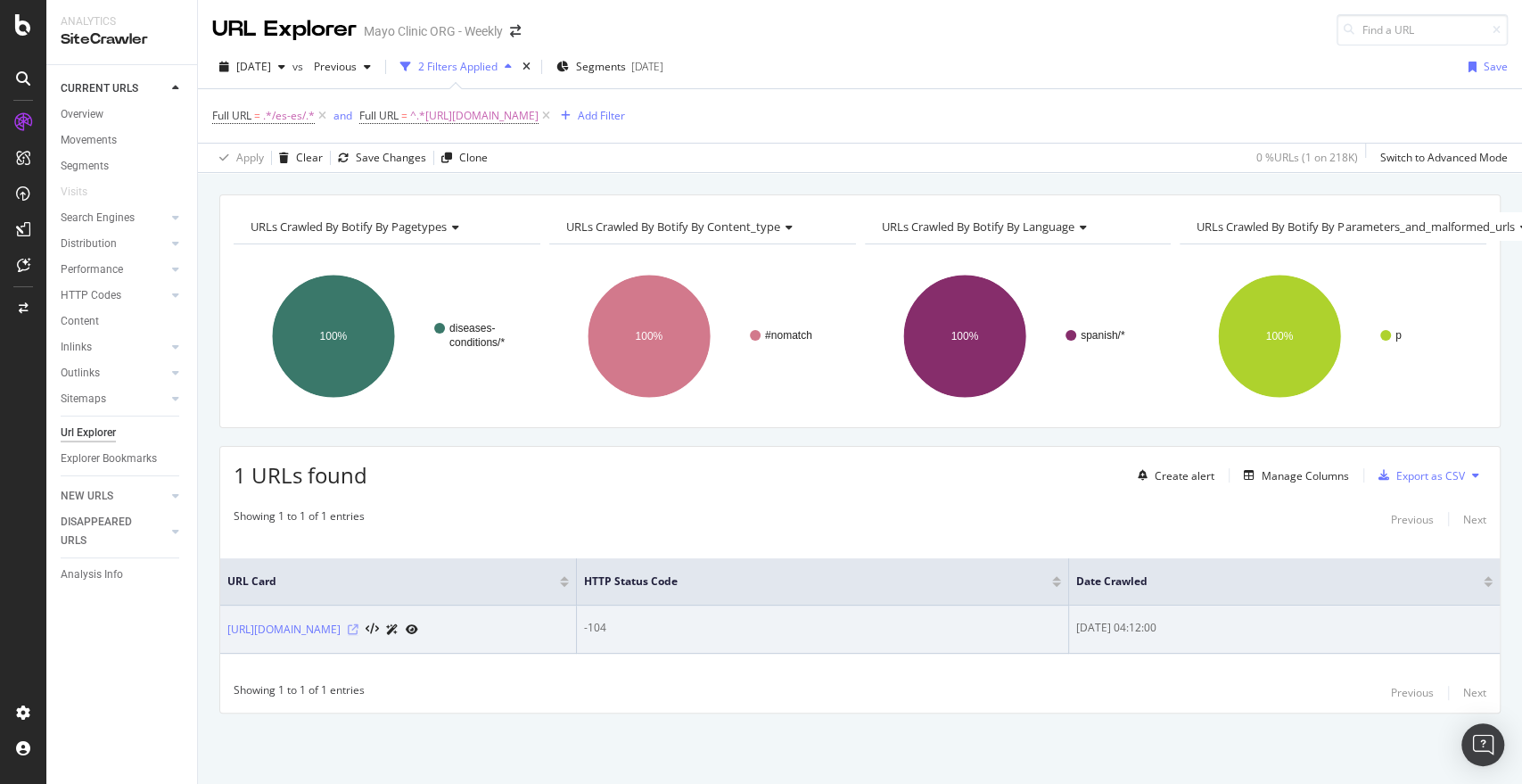
click at [359, 625] on icon at bounding box center [353, 630] width 11 height 11
